Goal: Transaction & Acquisition: Purchase product/service

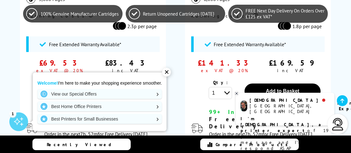
scroll to position [343, 0]
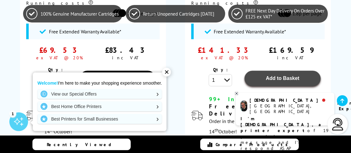
click at [268, 76] on span "Add to Basket" at bounding box center [283, 78] width 34 height 5
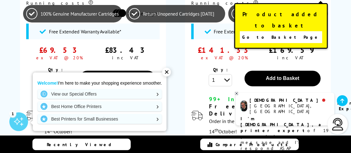
click at [267, 33] on span "Go to Basket Page" at bounding box center [282, 37] width 78 height 9
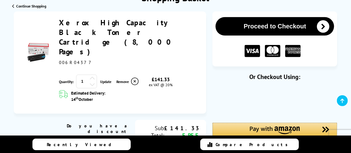
scroll to position [125, 0]
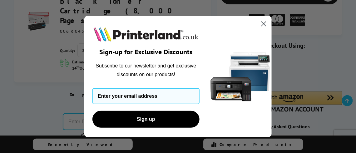
click at [262, 22] on icon "Close dialog" at bounding box center [264, 24] width 4 height 4
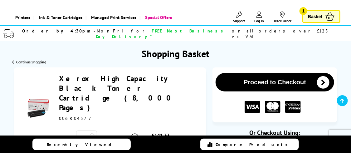
scroll to position [0, 0]
